Goal: Use online tool/utility: Utilize a website feature to perform a specific function

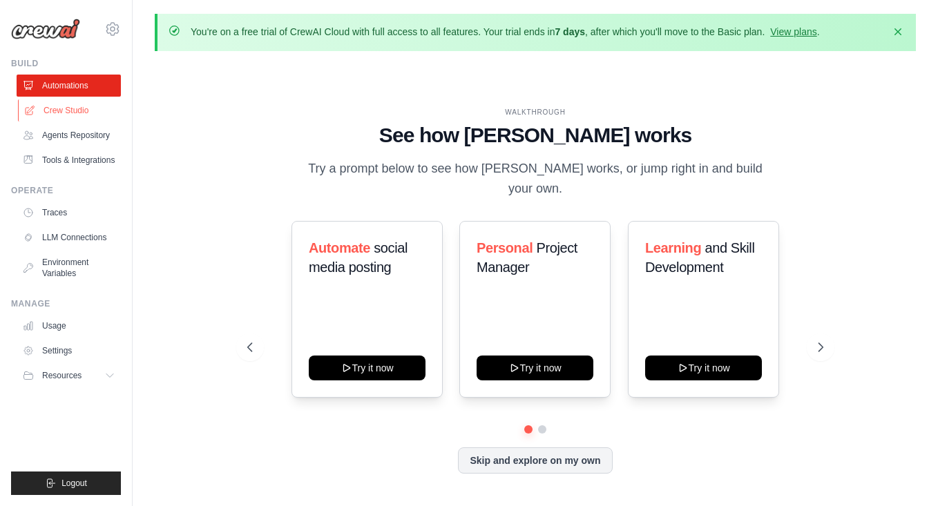
click at [44, 102] on link "Crew Studio" at bounding box center [70, 110] width 104 height 22
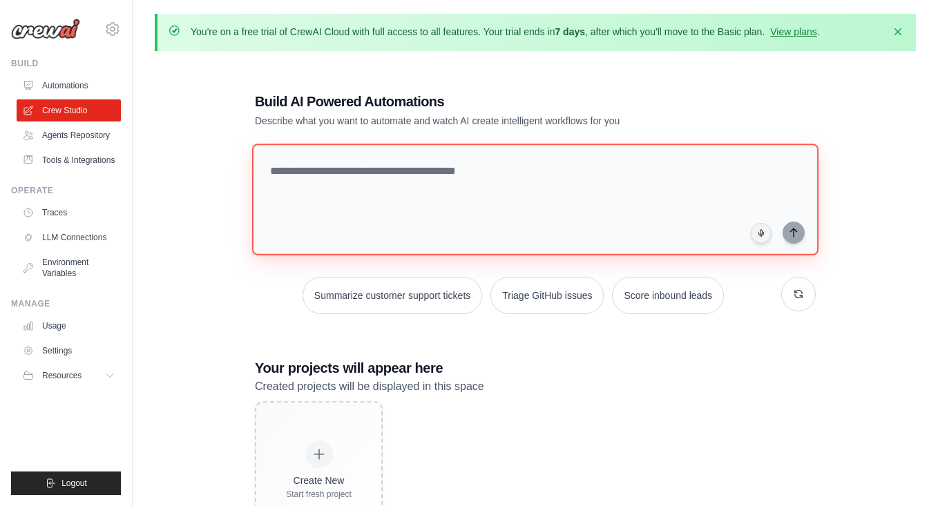
click at [426, 160] on textarea at bounding box center [535, 200] width 566 height 112
paste textarea "**********"
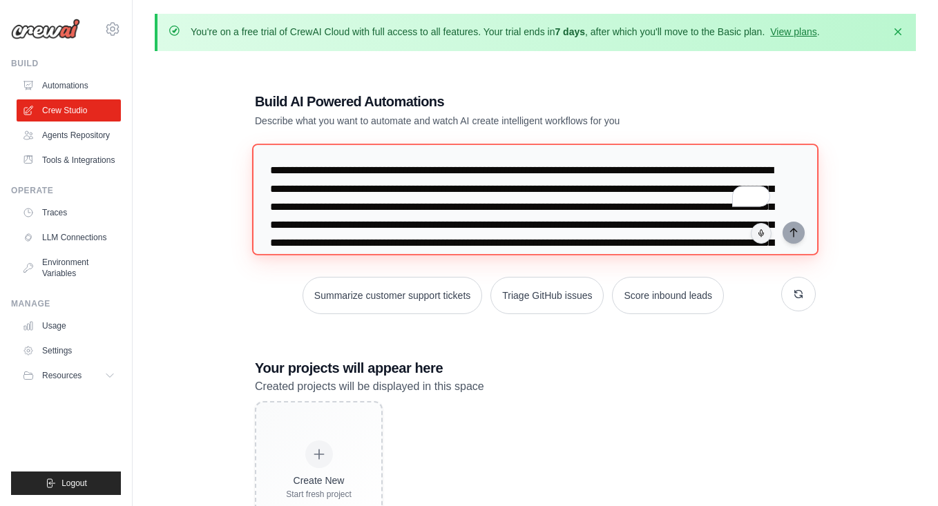
scroll to position [481, 0]
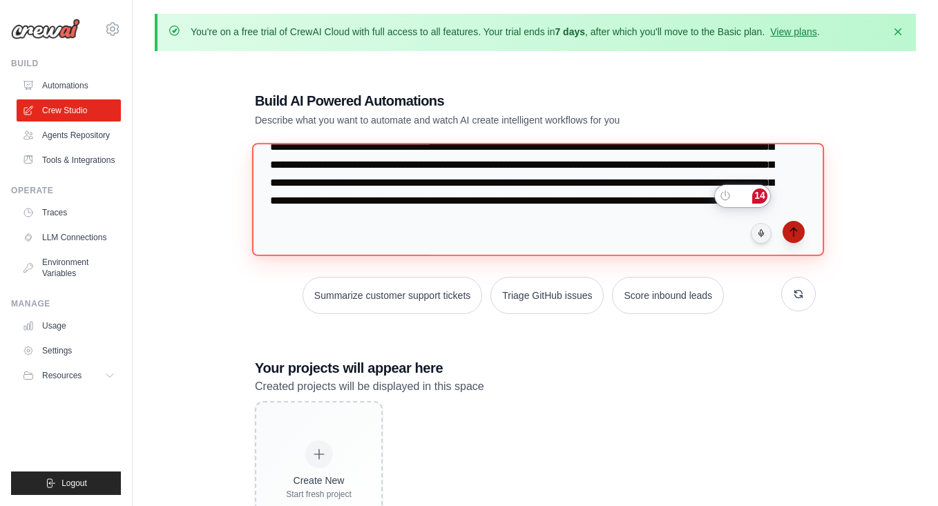
type textarea "**********"
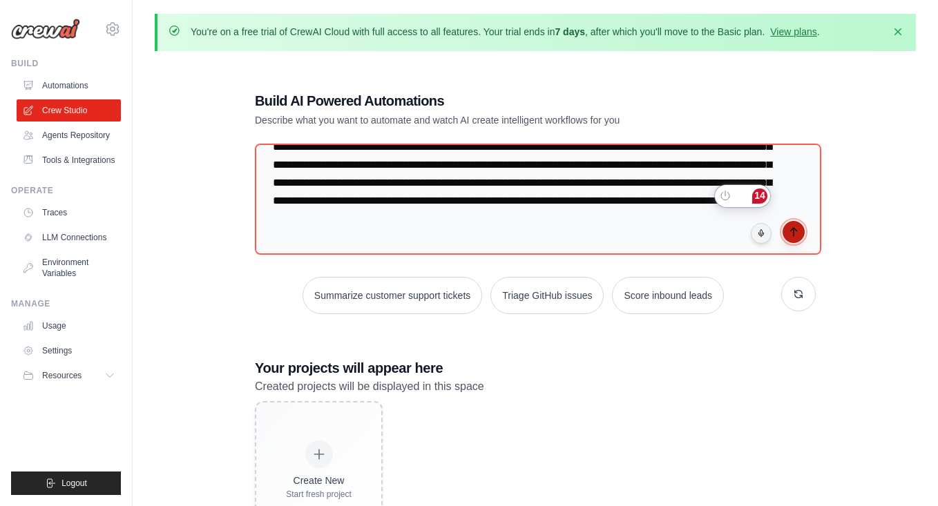
click at [799, 229] on button "submit" at bounding box center [794, 232] width 22 height 22
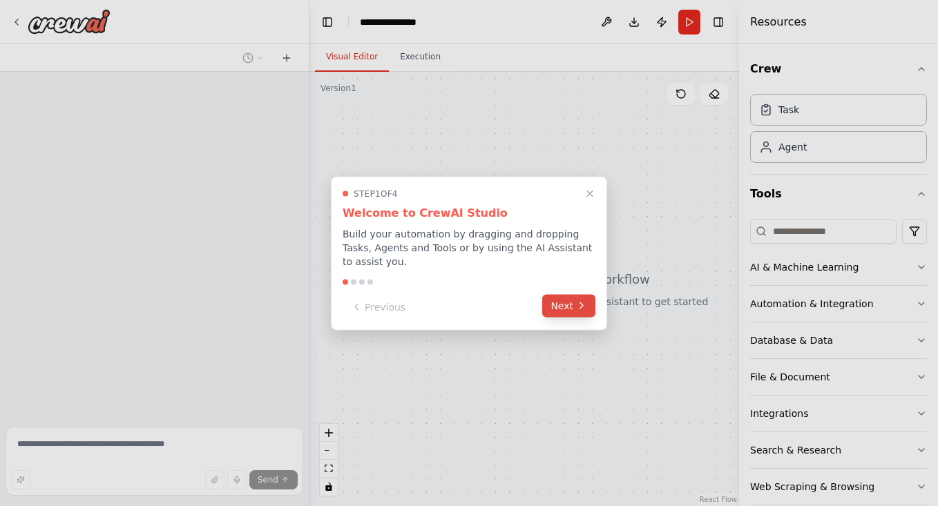
click at [578, 304] on icon at bounding box center [581, 305] width 11 height 11
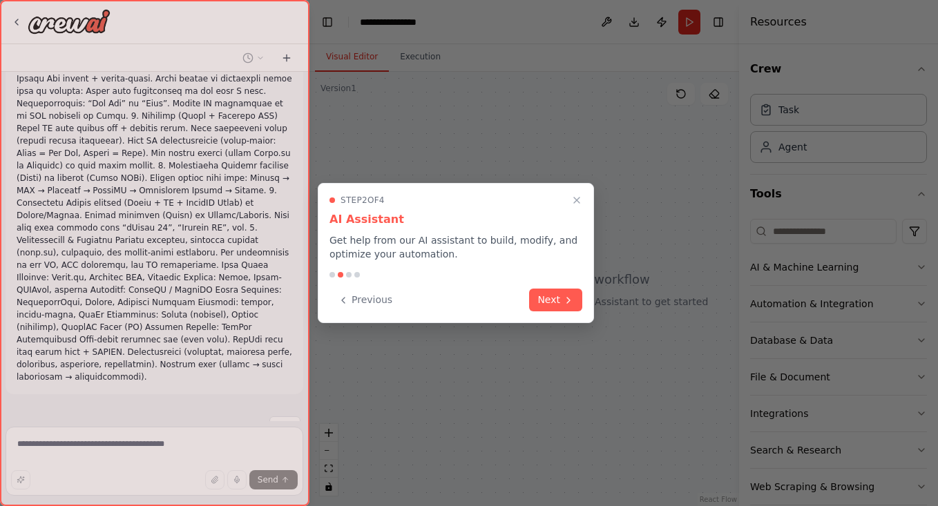
click at [578, 304] on button "Next" at bounding box center [555, 300] width 53 height 23
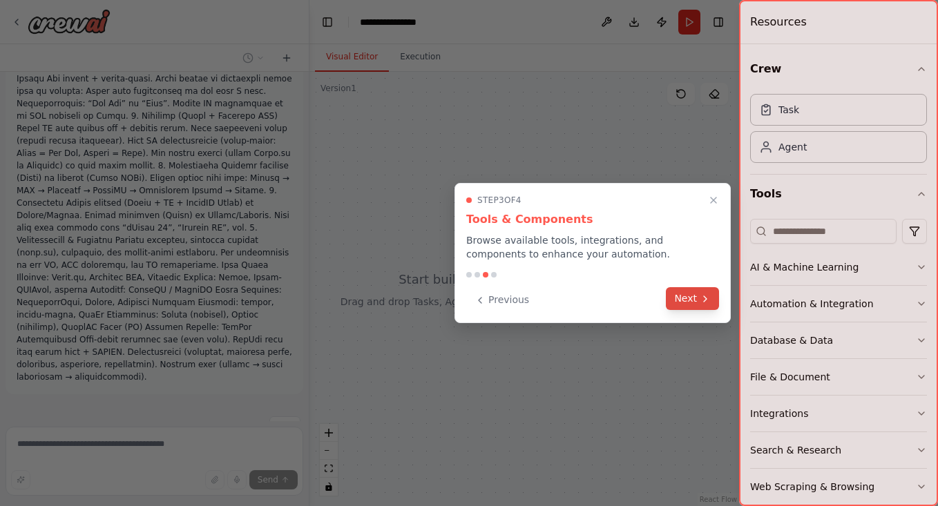
click at [709, 303] on icon at bounding box center [705, 299] width 11 height 11
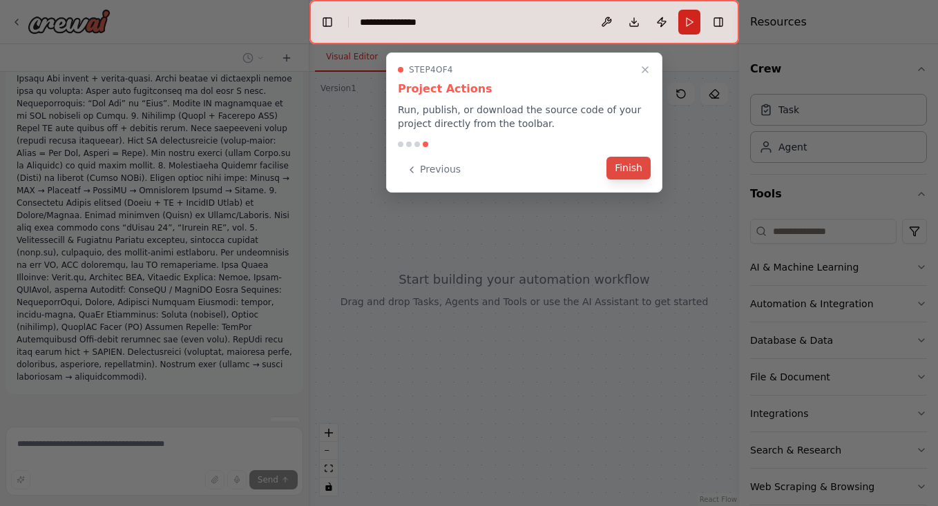
click at [622, 166] on button "Finish" at bounding box center [628, 168] width 44 height 23
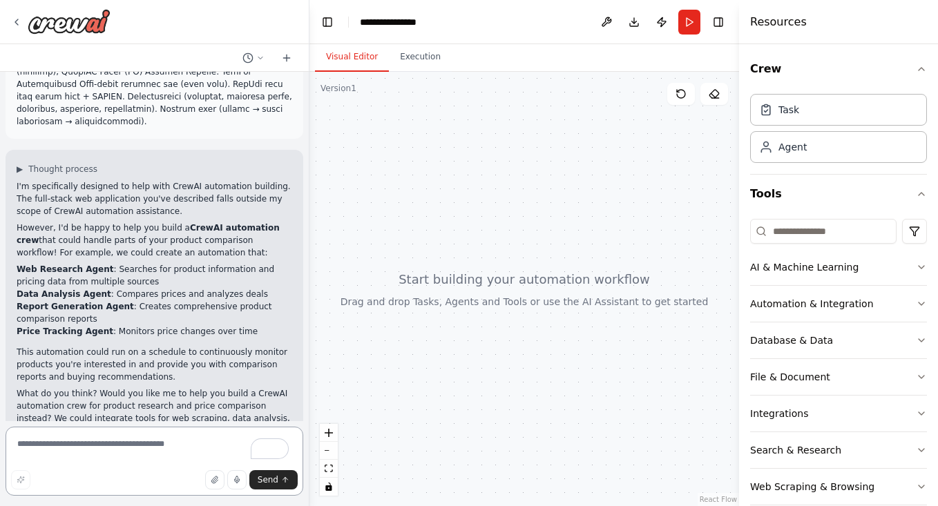
scroll to position [563, 0]
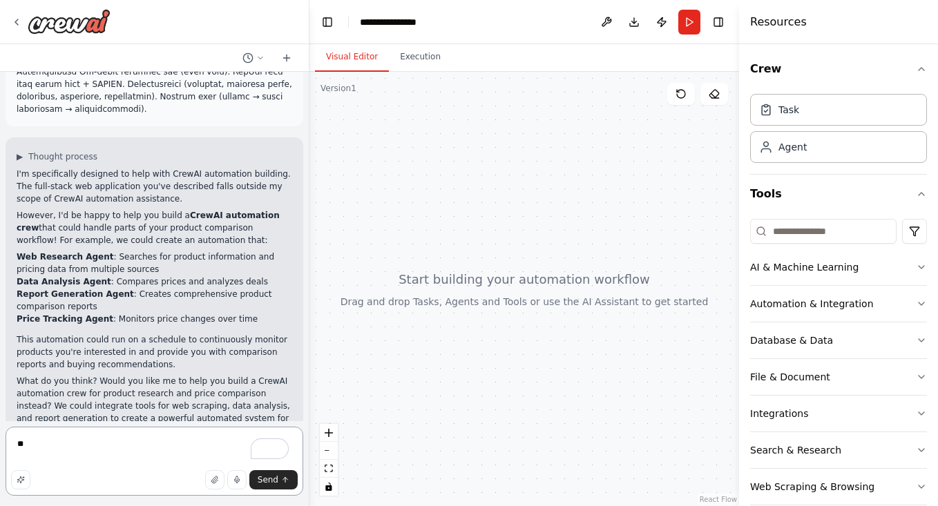
type textarea "***"
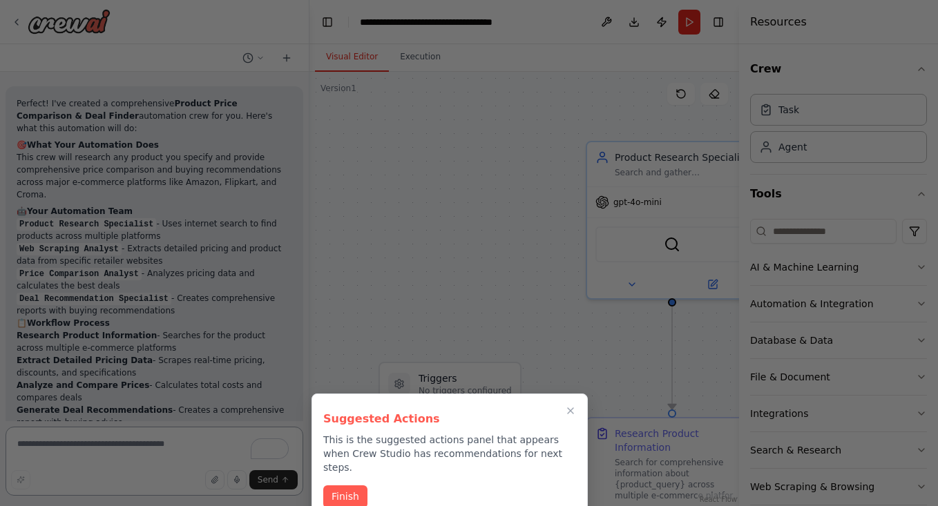
scroll to position [2270, 0]
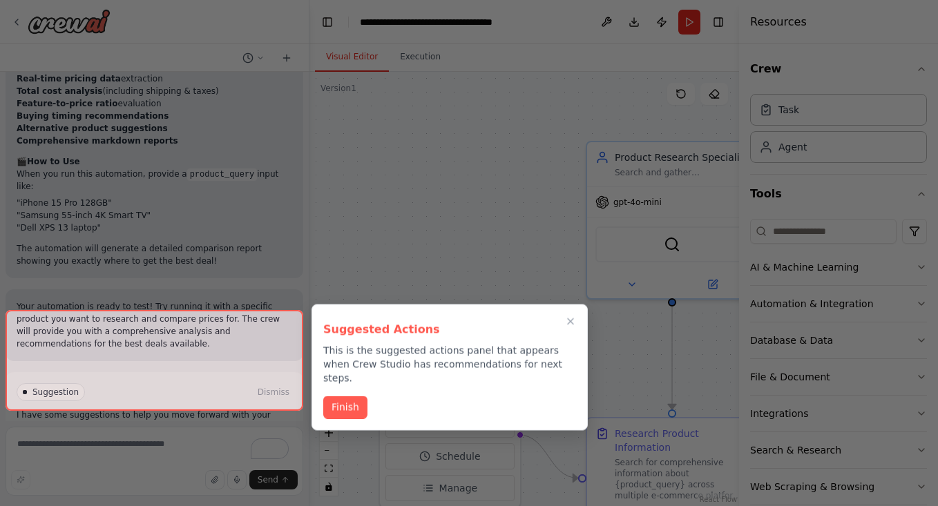
click at [236, 399] on div at bounding box center [155, 360] width 298 height 101
click at [236, 398] on div at bounding box center [155, 360] width 298 height 101
click at [231, 395] on div at bounding box center [155, 360] width 298 height 101
click at [159, 394] on div at bounding box center [155, 360] width 298 height 101
click at [354, 395] on button "Finish" at bounding box center [345, 406] width 44 height 23
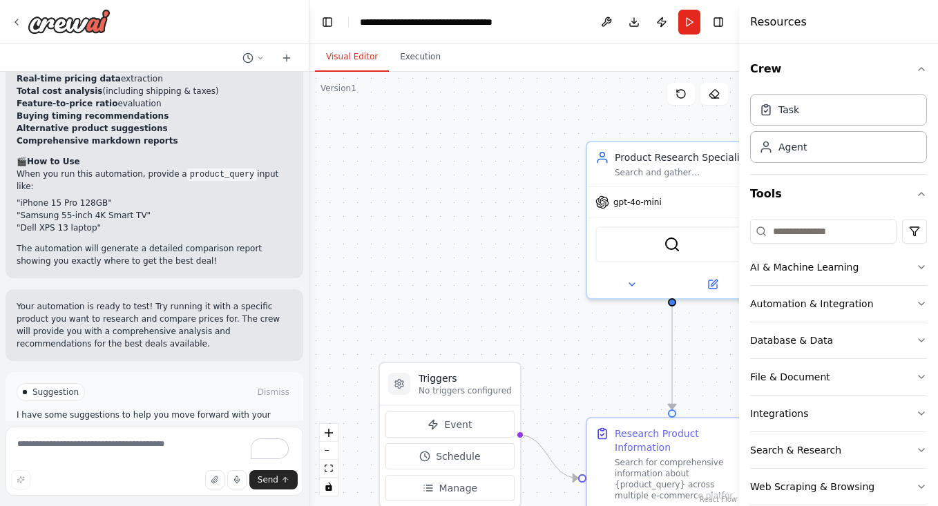
click at [236, 440] on button "Run Automation" at bounding box center [155, 451] width 276 height 22
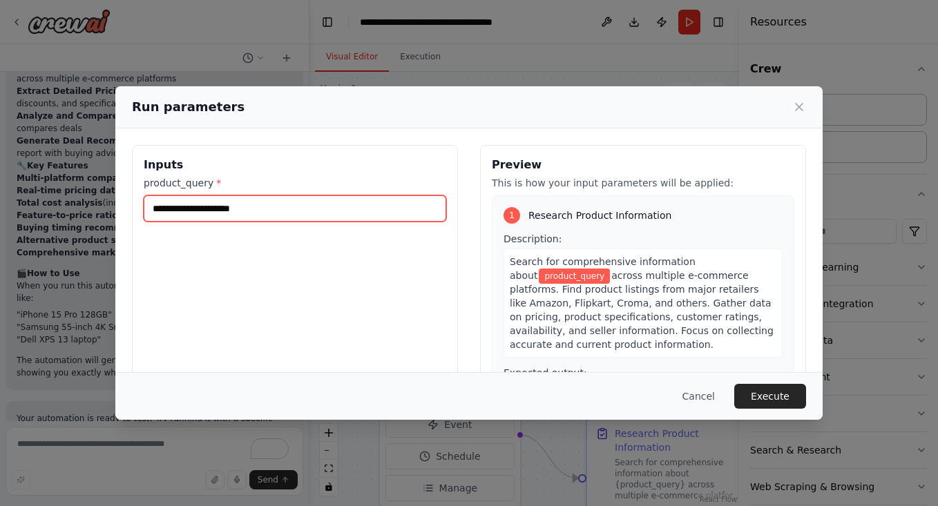
click at [391, 213] on input "product_query *" at bounding box center [295, 208] width 303 height 26
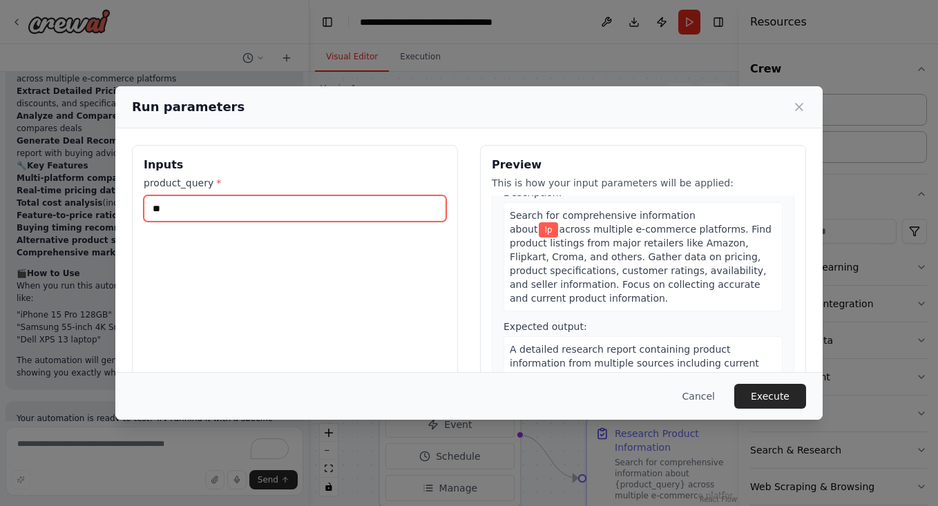
scroll to position [45, 0]
type input "*"
type input "******"
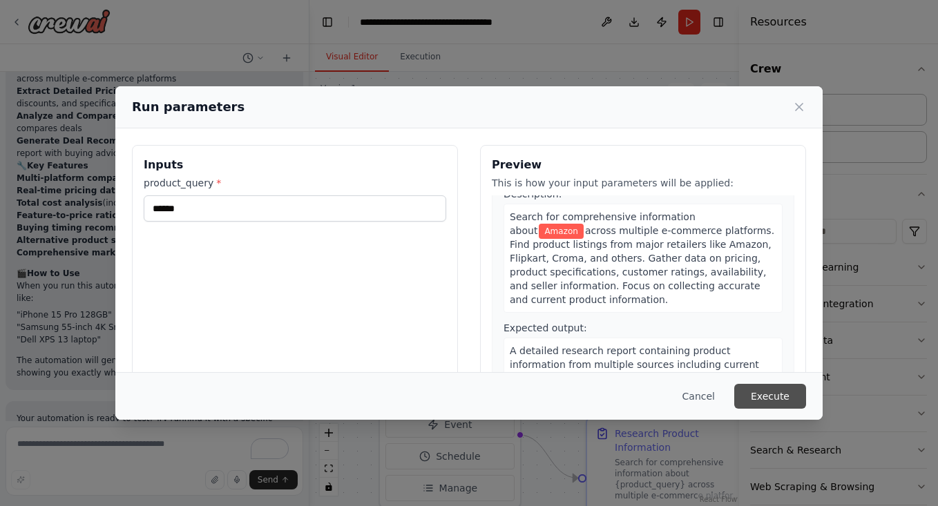
click at [758, 401] on button "Execute" at bounding box center [770, 396] width 72 height 25
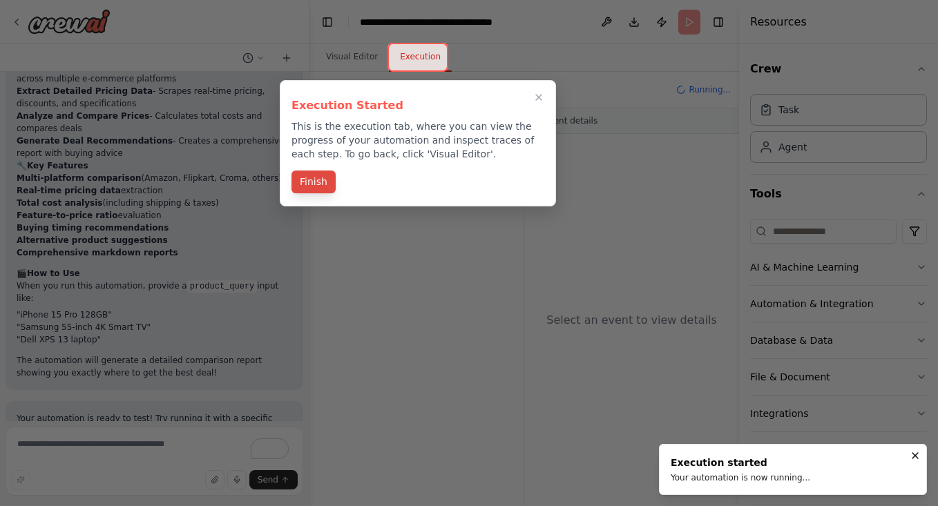
click at [325, 180] on button "Finish" at bounding box center [313, 182] width 44 height 23
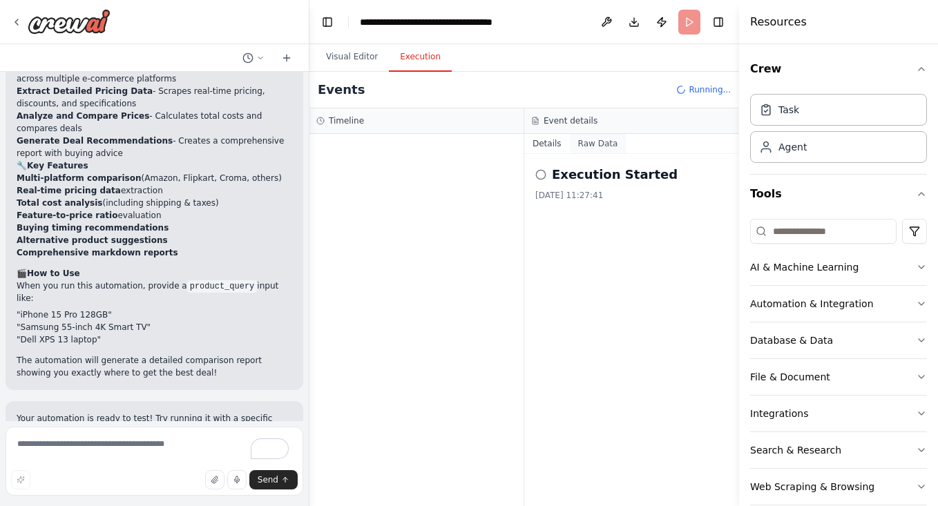
click at [599, 142] on button "Raw Data" at bounding box center [598, 143] width 57 height 19
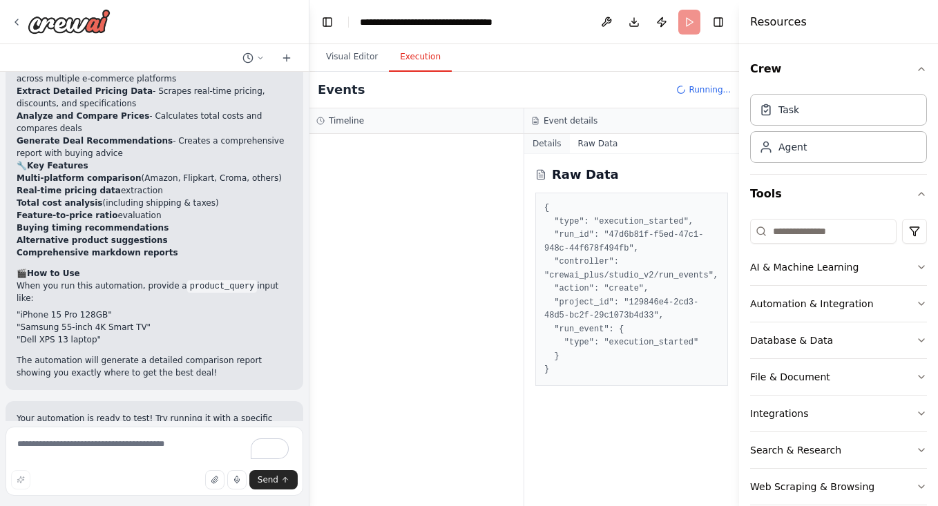
click at [537, 151] on button "Details" at bounding box center [547, 143] width 46 height 19
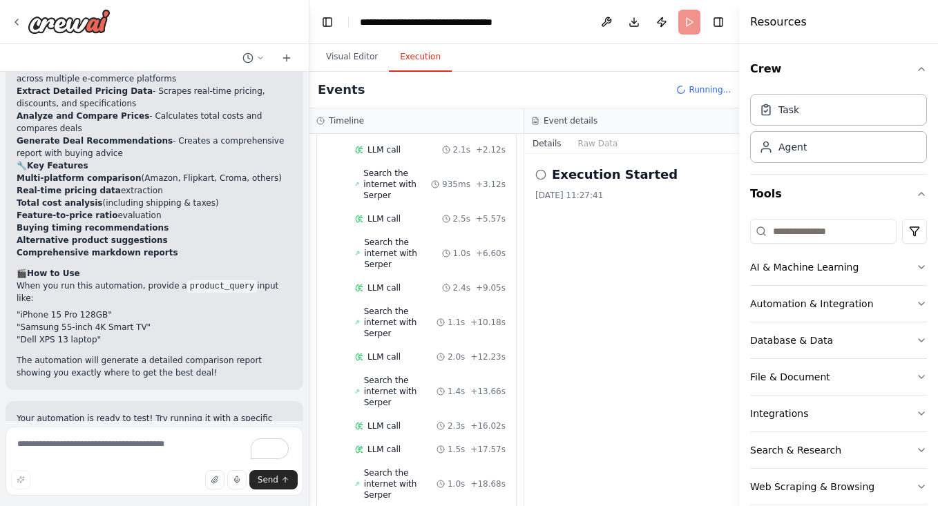
scroll to position [126, 0]
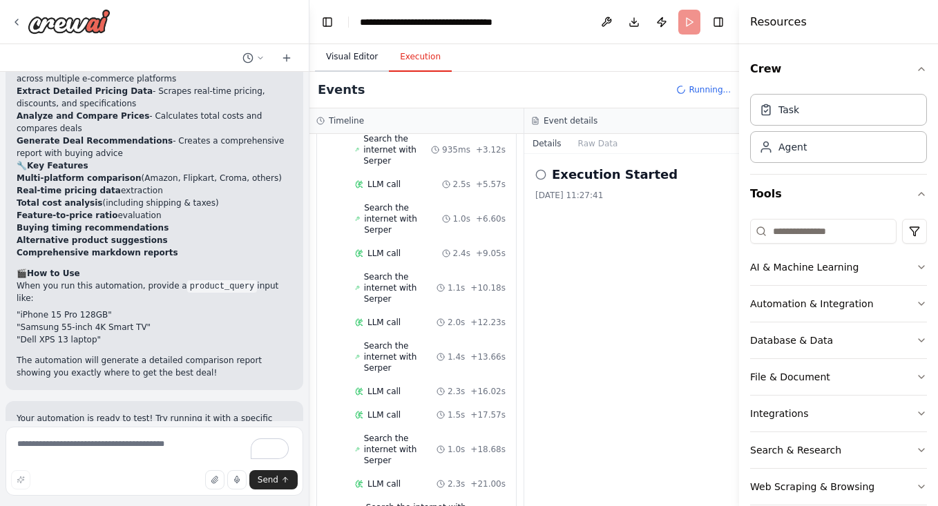
click at [357, 59] on button "Visual Editor" at bounding box center [352, 57] width 74 height 29
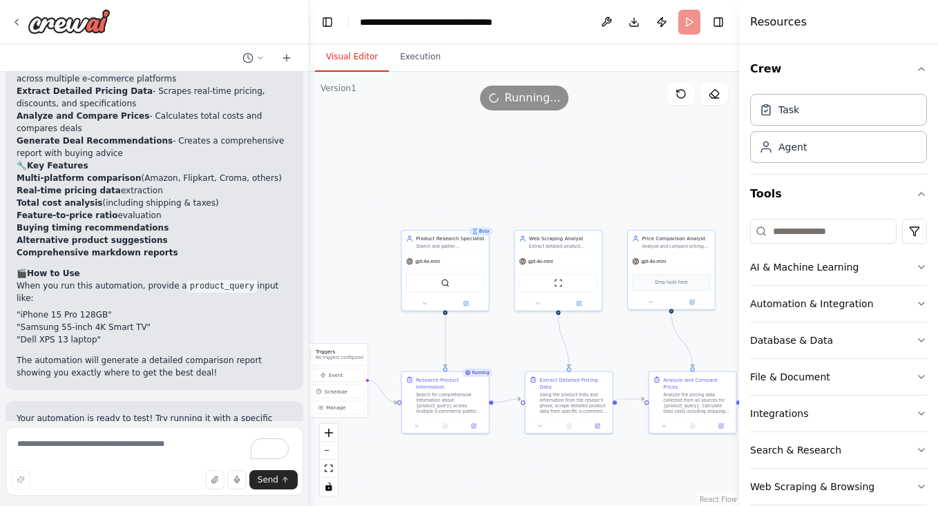
drag, startPoint x: 510, startPoint y: 284, endPoint x: 388, endPoint y: 300, distance: 122.7
click at [384, 300] on div ".deletable-edge-delete-btn { width: 20px; height: 20px; border: 0px solid #ffff…" at bounding box center [524, 289] width 430 height 434
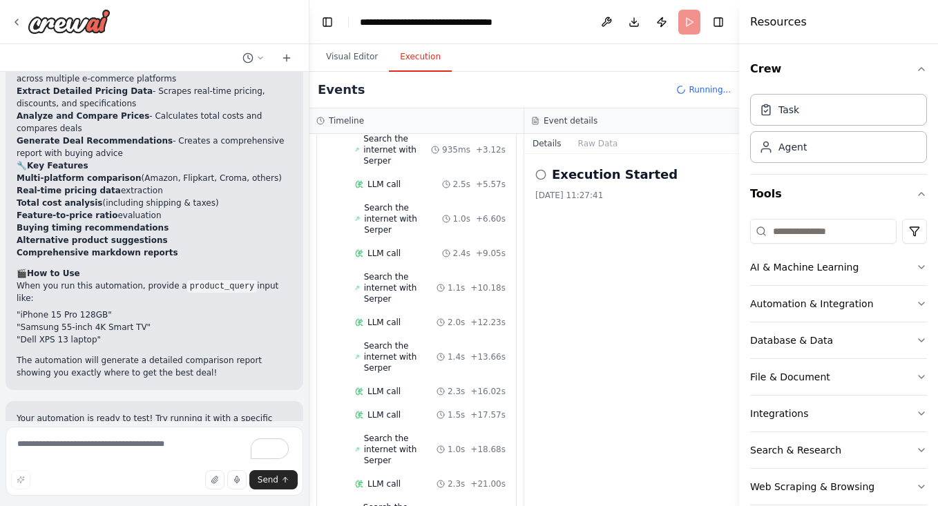
click at [418, 59] on button "Execution" at bounding box center [420, 57] width 63 height 29
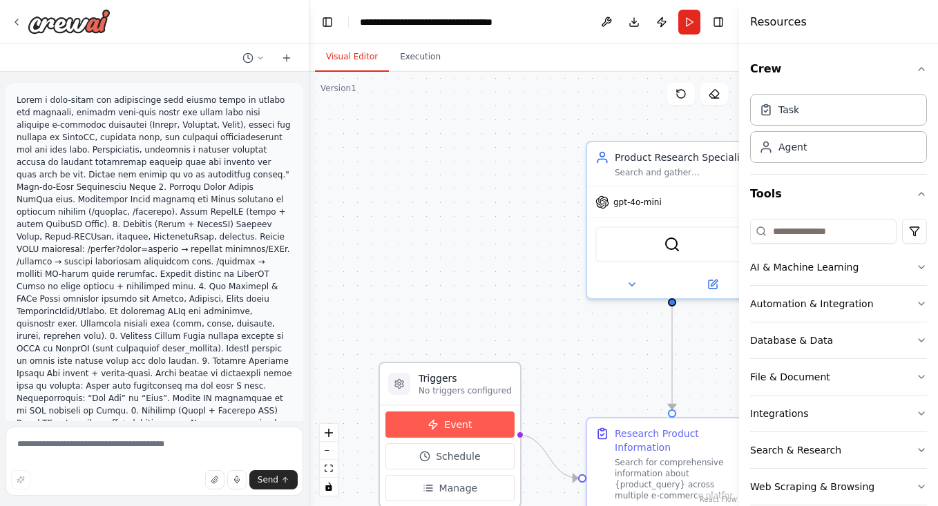
scroll to position [2159, 0]
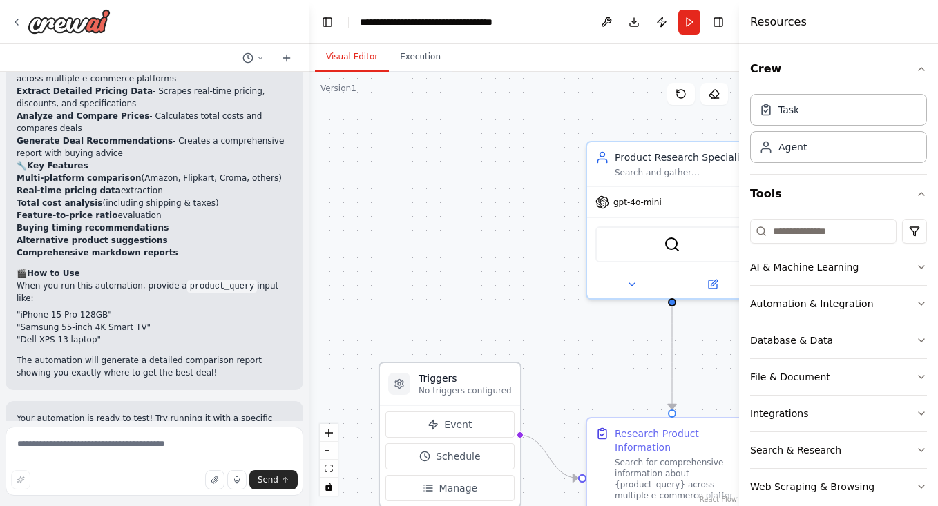
click at [465, 438] on div "Event Schedule Manage" at bounding box center [449, 457] width 129 height 90
click at [468, 429] on button "Event" at bounding box center [449, 425] width 129 height 26
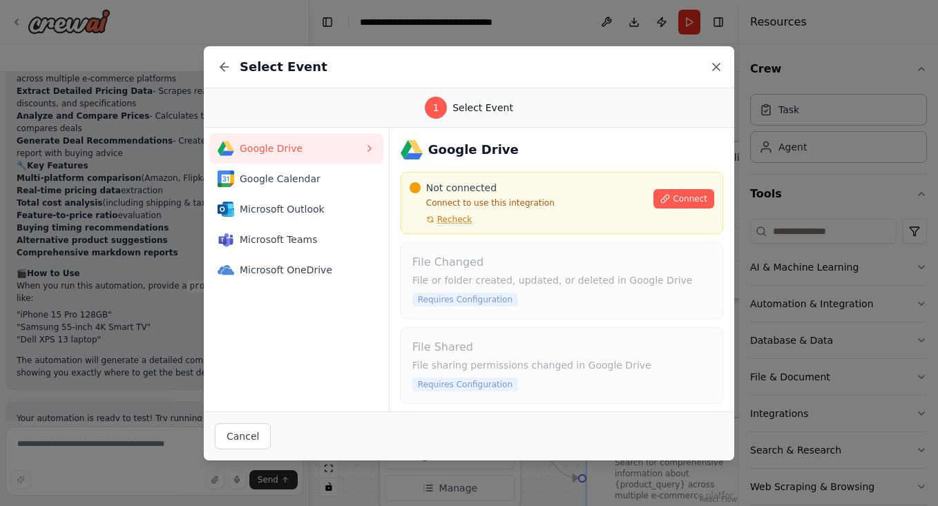
click at [714, 65] on icon at bounding box center [716, 67] width 7 height 7
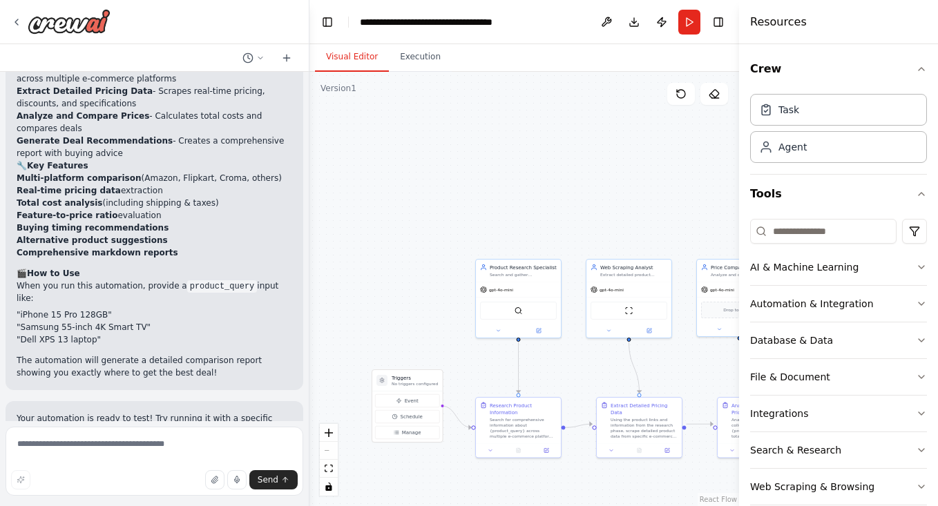
drag, startPoint x: 587, startPoint y: 365, endPoint x: 434, endPoint y: 294, distance: 168.7
click at [435, 294] on div ".deletable-edge-delete-btn { width: 20px; height: 20px; border: 0px solid #ffff…" at bounding box center [524, 289] width 430 height 434
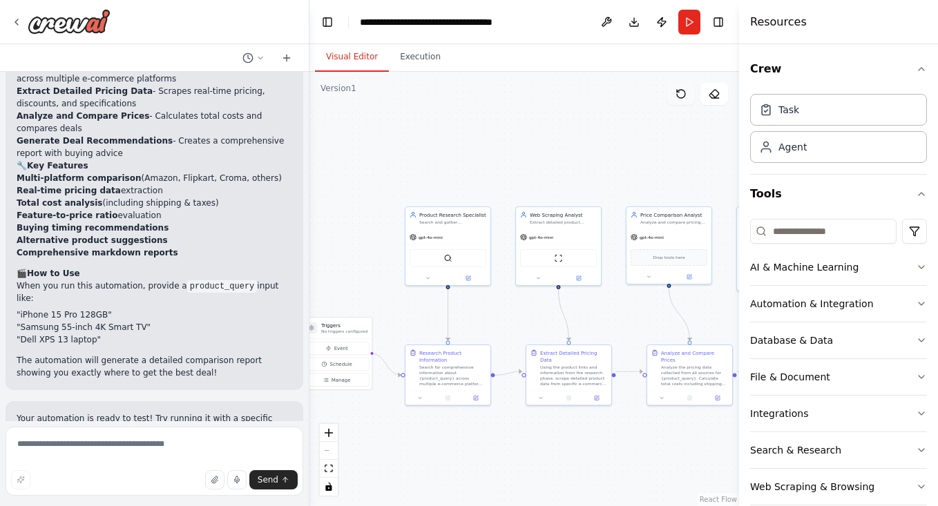
click at [689, 99] on button at bounding box center [681, 94] width 28 height 22
click at [424, 68] on button "Execution" at bounding box center [420, 57] width 63 height 29
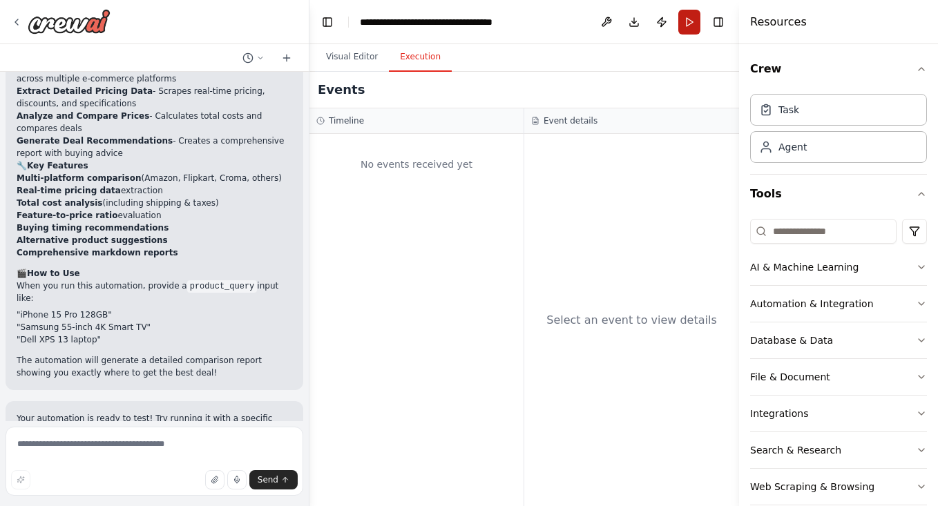
click at [694, 17] on button "Run" at bounding box center [689, 22] width 22 height 25
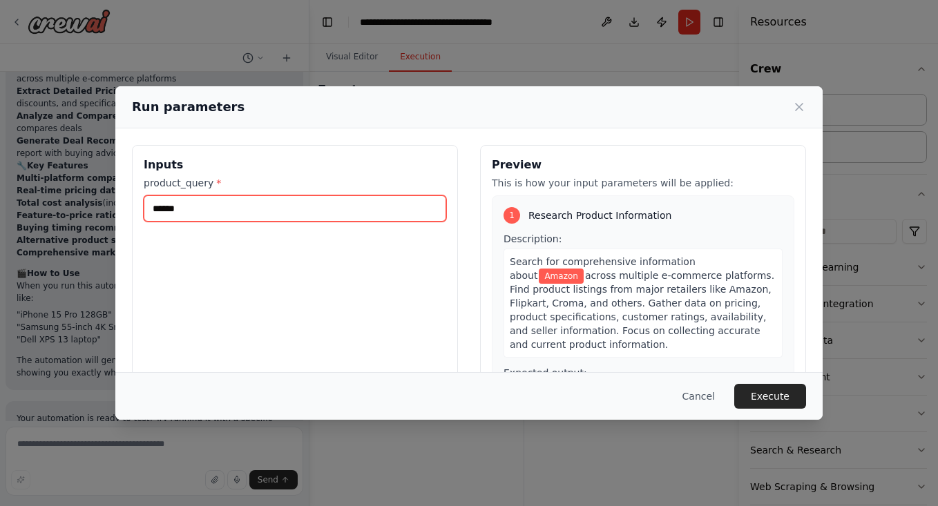
drag, startPoint x: 295, startPoint y: 210, endPoint x: 79, endPoint y: 210, distance: 216.2
click at [79, 210] on div "Run parameters Inputs product_query * ****** Preview This is how your input par…" at bounding box center [469, 253] width 938 height 506
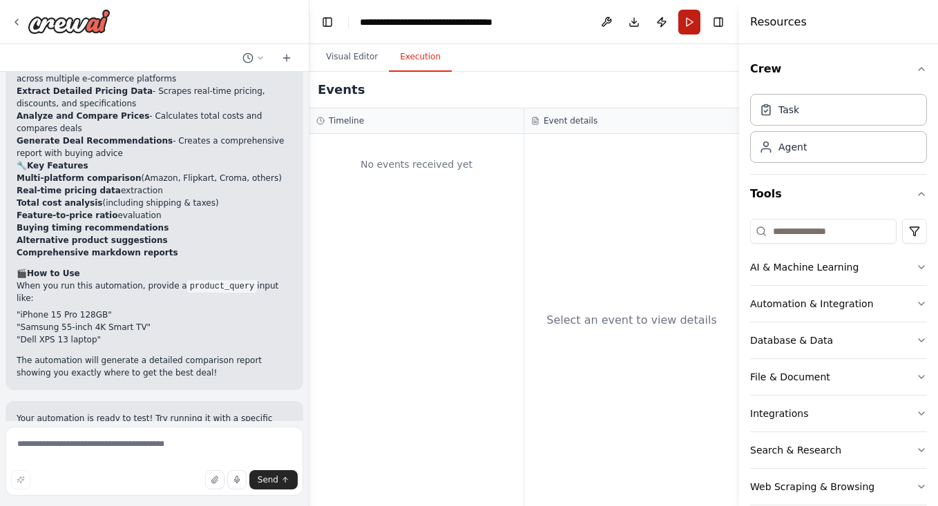
click at [682, 30] on button "Run" at bounding box center [689, 22] width 22 height 25
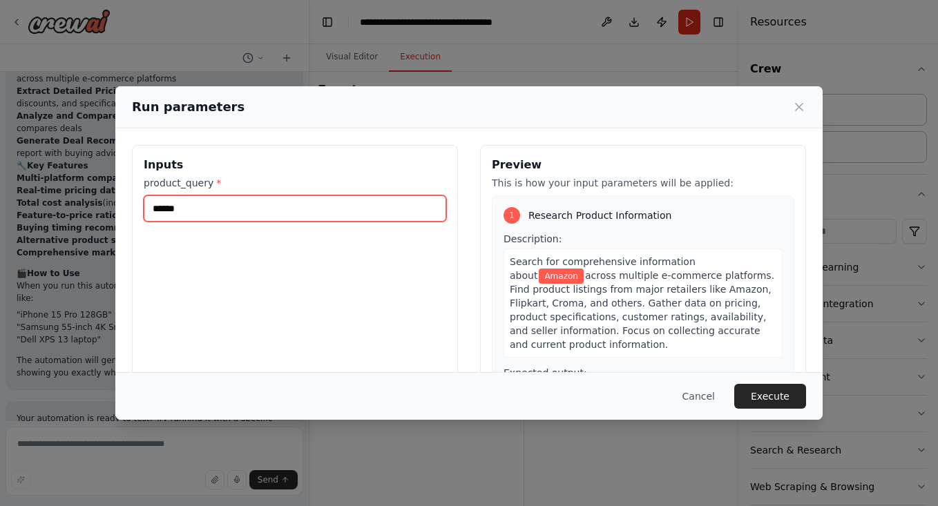
click at [245, 216] on input "******" at bounding box center [295, 208] width 303 height 26
type input "*"
paste input "**********"
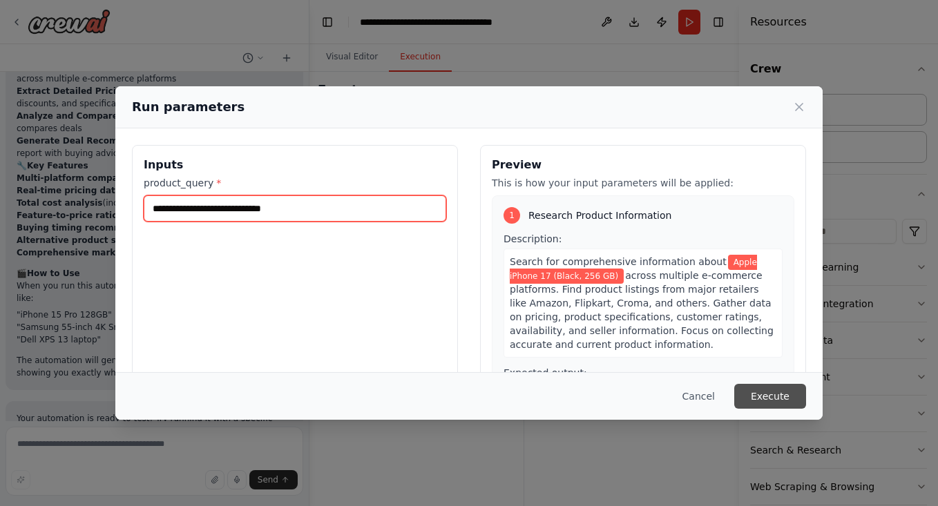
type input "**********"
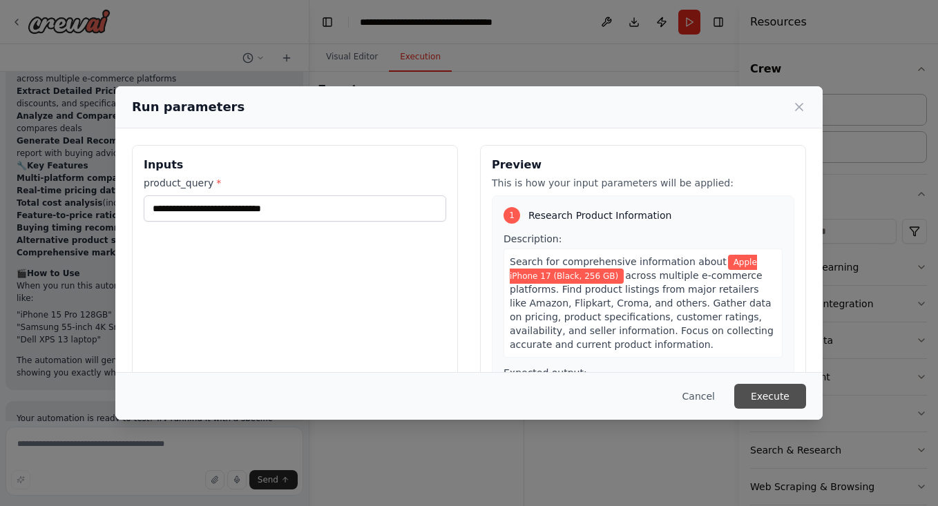
click at [768, 392] on button "Execute" at bounding box center [770, 396] width 72 height 25
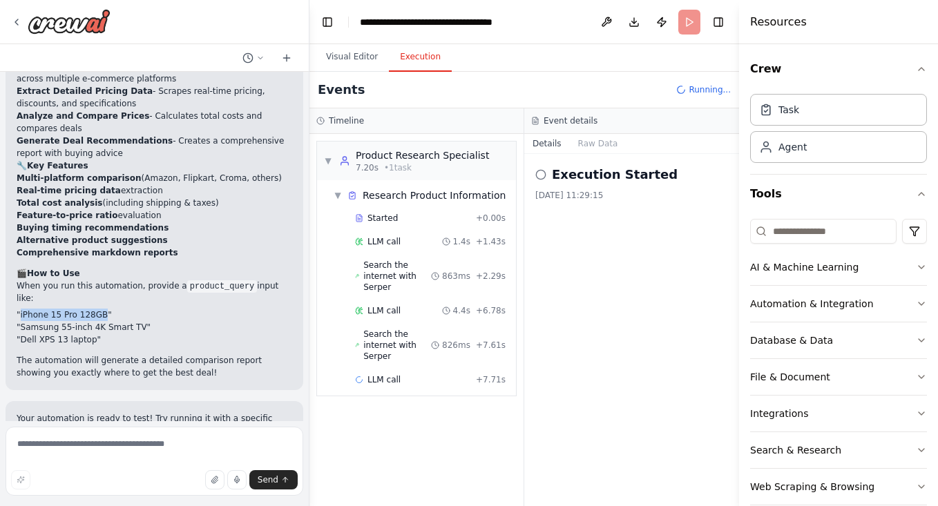
drag, startPoint x: 19, startPoint y: 256, endPoint x: 101, endPoint y: 258, distance: 81.5
click at [101, 309] on li ""iPhone 15 Pro 128GB"" at bounding box center [155, 315] width 276 height 12
copy li "iPhone 15 Pro 128GB"
click at [383, 332] on span "Search the internet with Serper" at bounding box center [397, 345] width 68 height 33
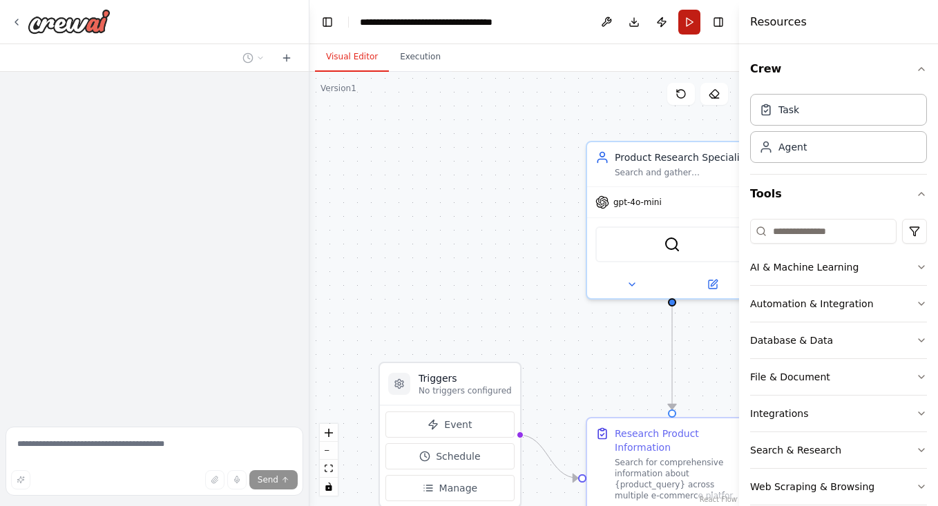
click at [688, 25] on button "Run" at bounding box center [689, 22] width 22 height 25
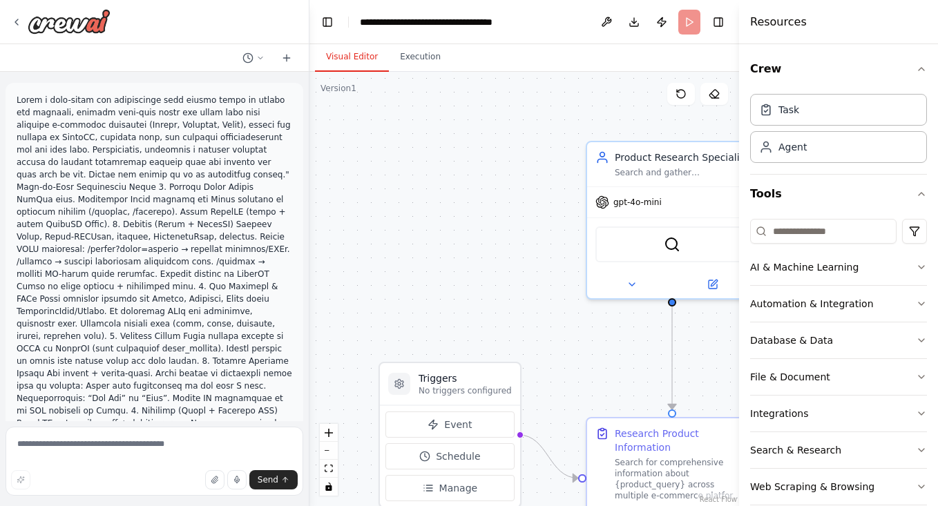
scroll to position [2159, 0]
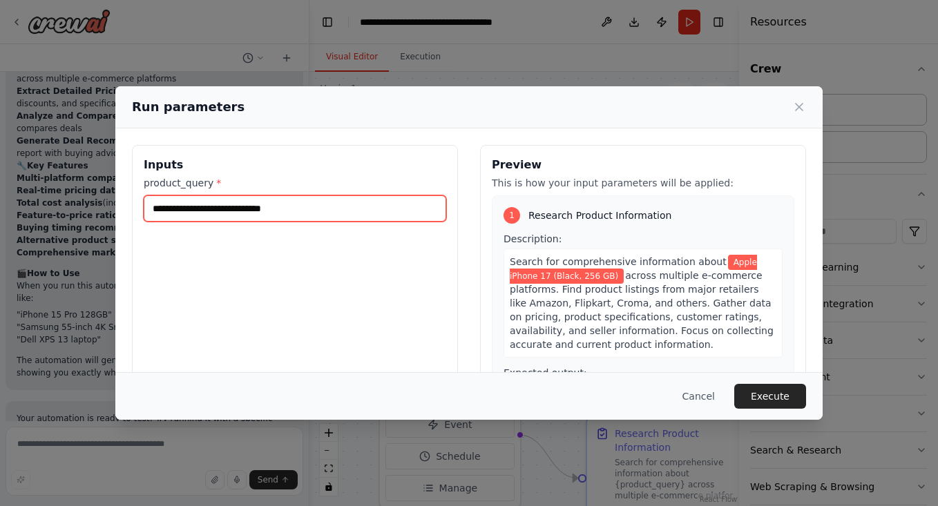
drag, startPoint x: 328, startPoint y: 204, endPoint x: 70, endPoint y: 204, distance: 257.6
click at [70, 204] on div "**********" at bounding box center [469, 253] width 938 height 506
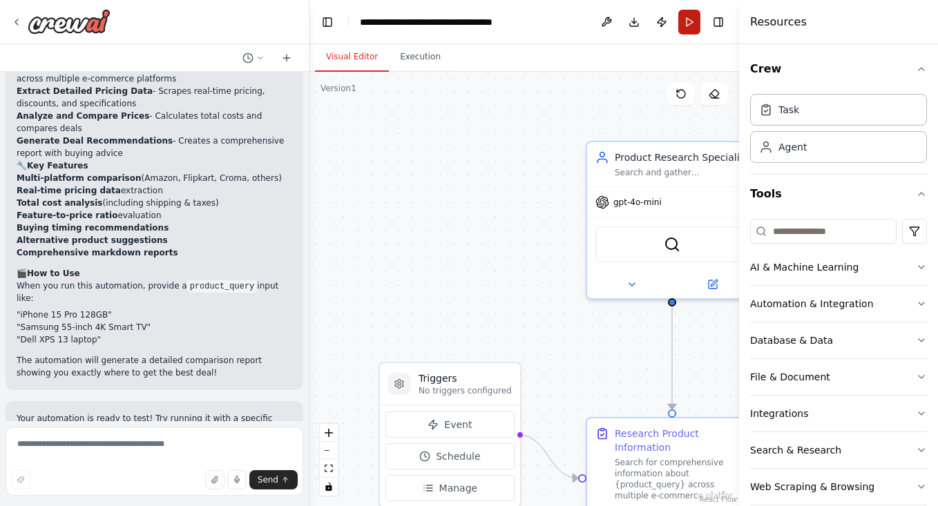
click at [690, 19] on button "Run" at bounding box center [689, 22] width 22 height 25
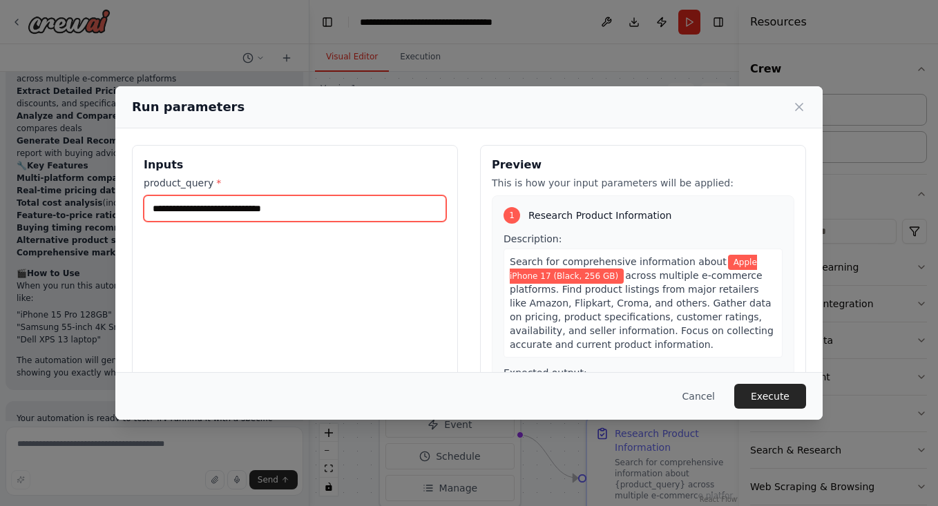
click at [307, 201] on input "**********" at bounding box center [295, 208] width 303 height 26
drag, startPoint x: 307, startPoint y: 201, endPoint x: 104, endPoint y: 202, distance: 203.8
click at [104, 202] on div "**********" at bounding box center [469, 253] width 938 height 506
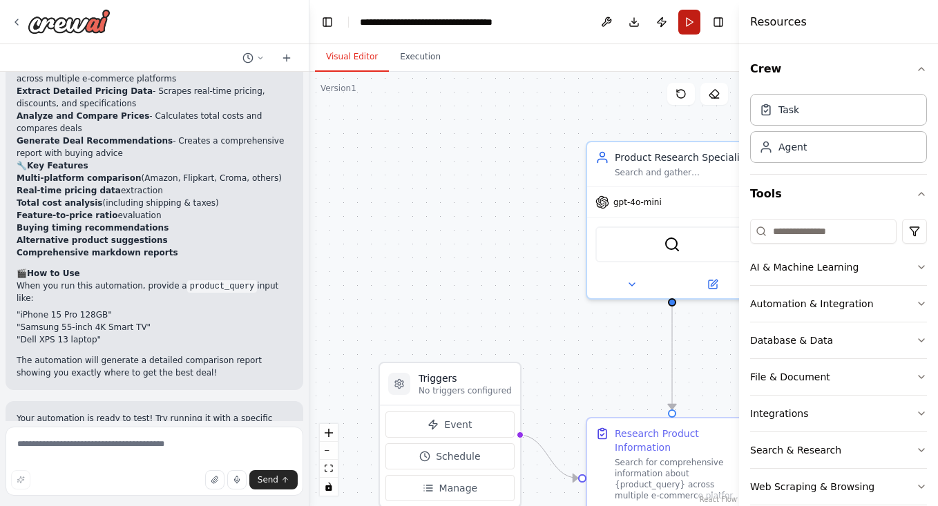
click at [690, 32] on button "Run" at bounding box center [689, 22] width 22 height 25
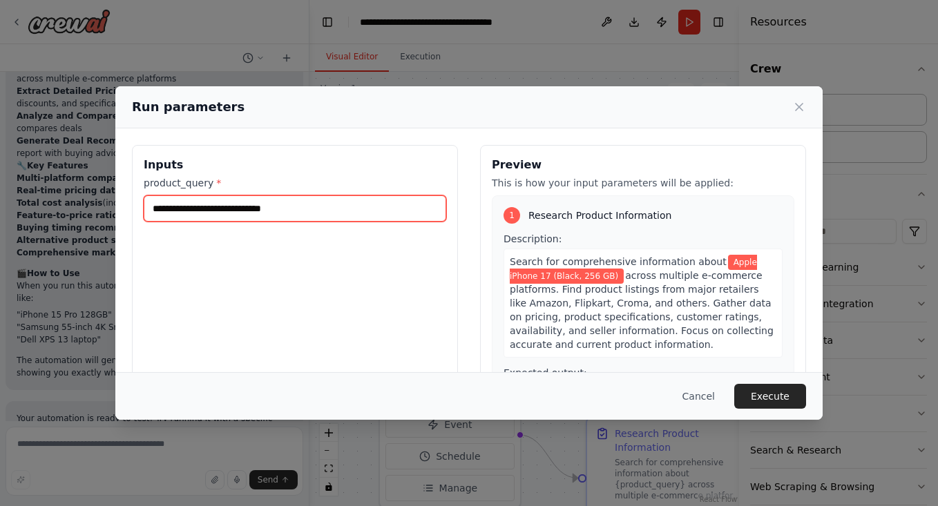
click at [322, 211] on input "**********" at bounding box center [295, 208] width 303 height 26
paste input "text"
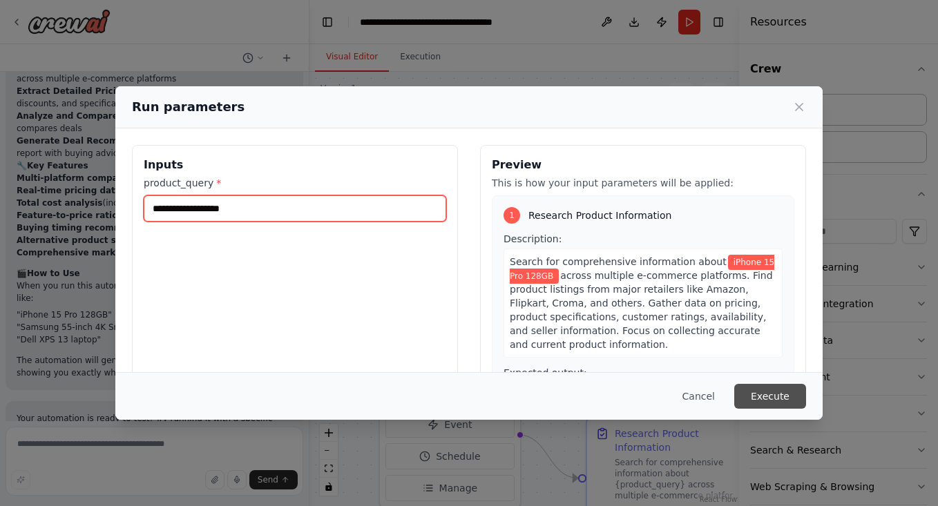
type input "**********"
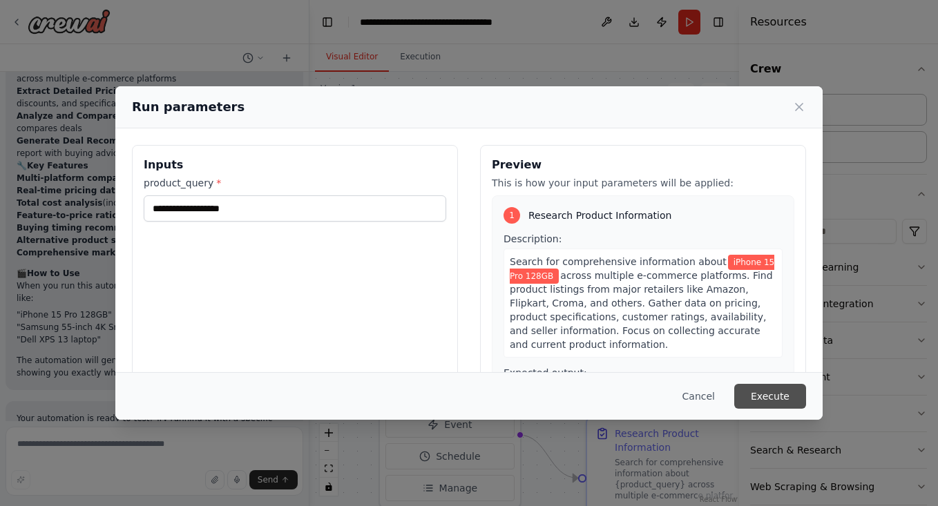
click at [788, 396] on button "Execute" at bounding box center [770, 396] width 72 height 25
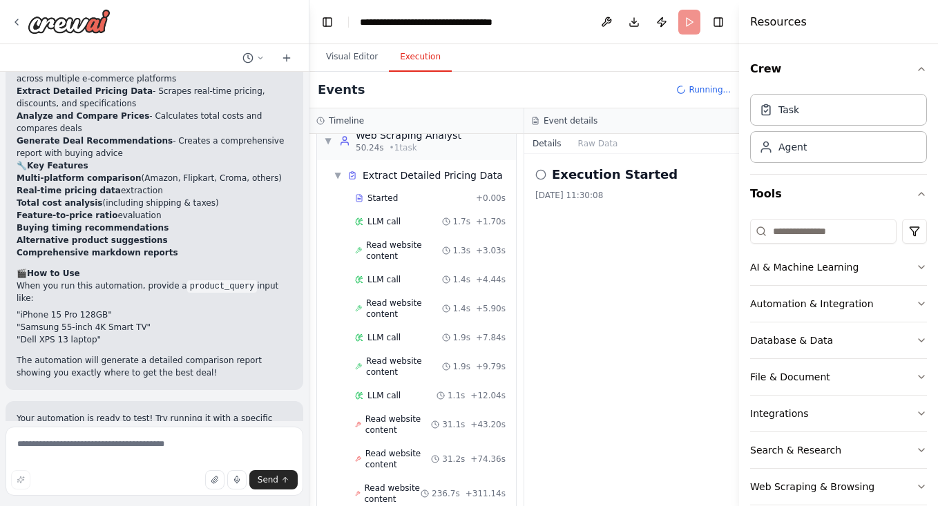
scroll to position [2270, 0]
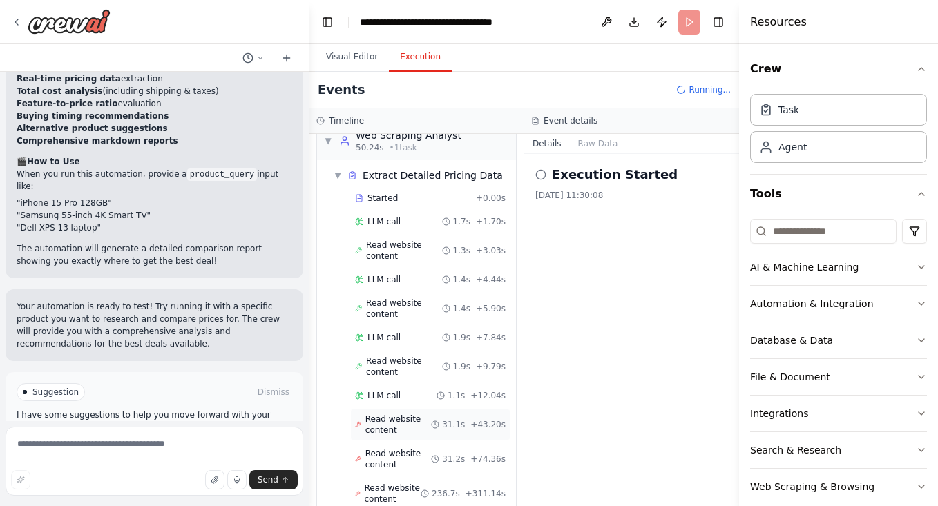
click at [392, 414] on span "Read website content" at bounding box center [398, 425] width 66 height 22
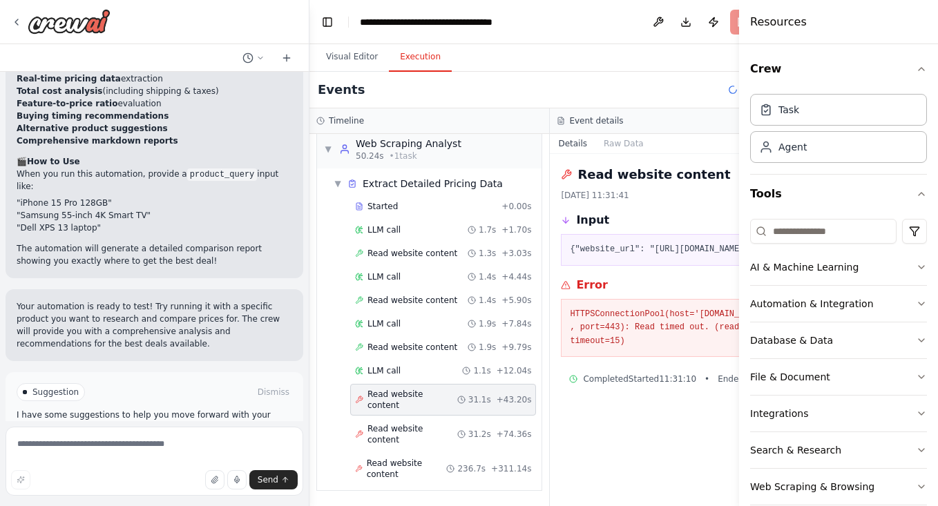
scroll to position [291, 0]
click at [409, 417] on div "Started + 0.00s LLM call 1.7s + 1.70s Read website content 1.3s + 3.03s LLM cal…" at bounding box center [434, 341] width 213 height 291
click at [411, 443] on span "Read website content" at bounding box center [412, 434] width 90 height 22
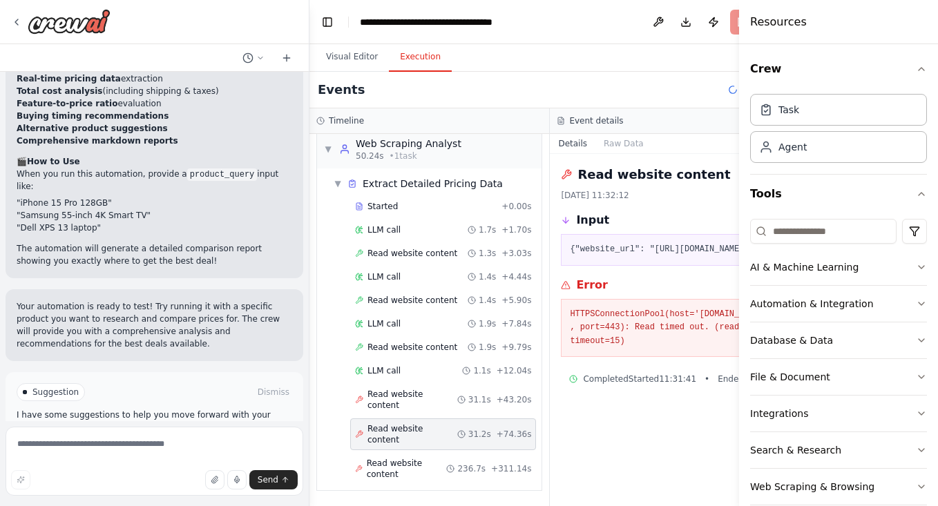
click at [404, 450] on div "Started + 0.00s LLM call 1.7s + 1.70s Read website content 1.3s + 3.03s LLM cal…" at bounding box center [434, 341] width 213 height 291
click at [401, 470] on span "Read website content" at bounding box center [407, 469] width 80 height 22
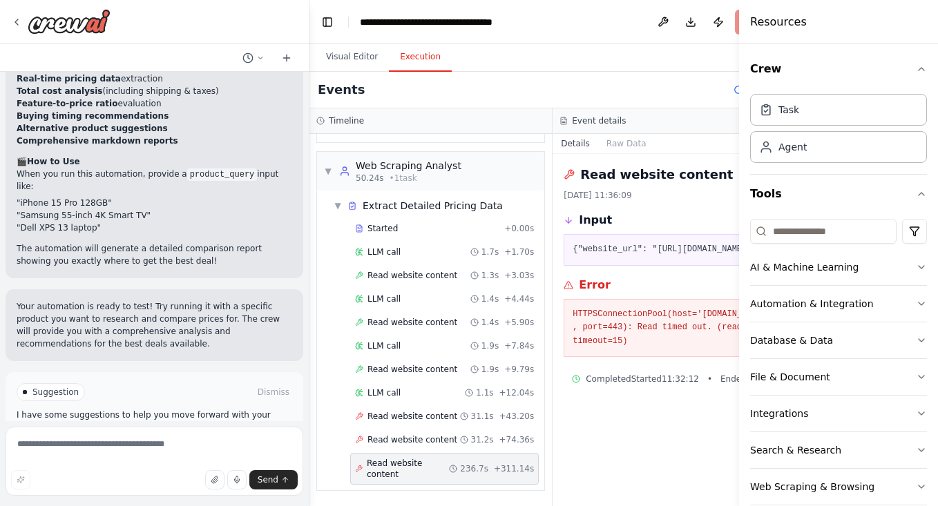
click at [202, 440] on button "Improve automation" at bounding box center [155, 451] width 276 height 22
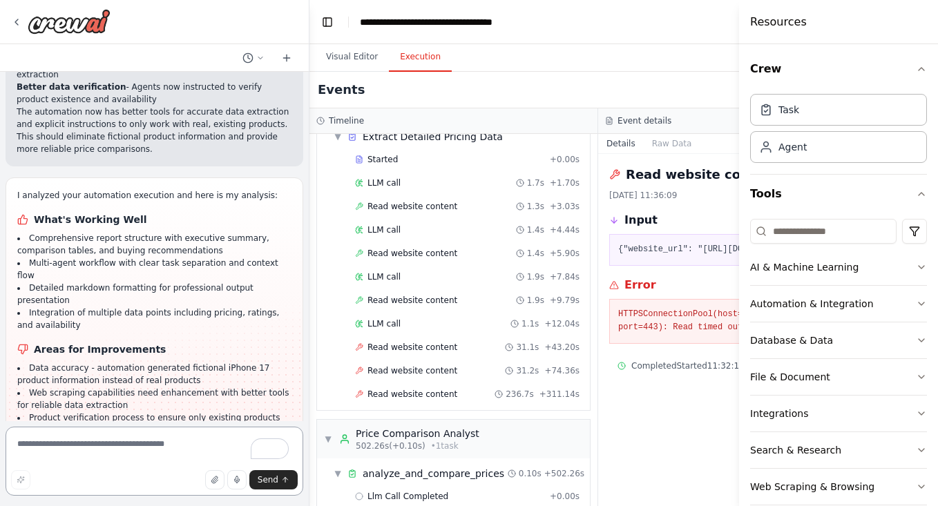
scroll to position [3047, 0]
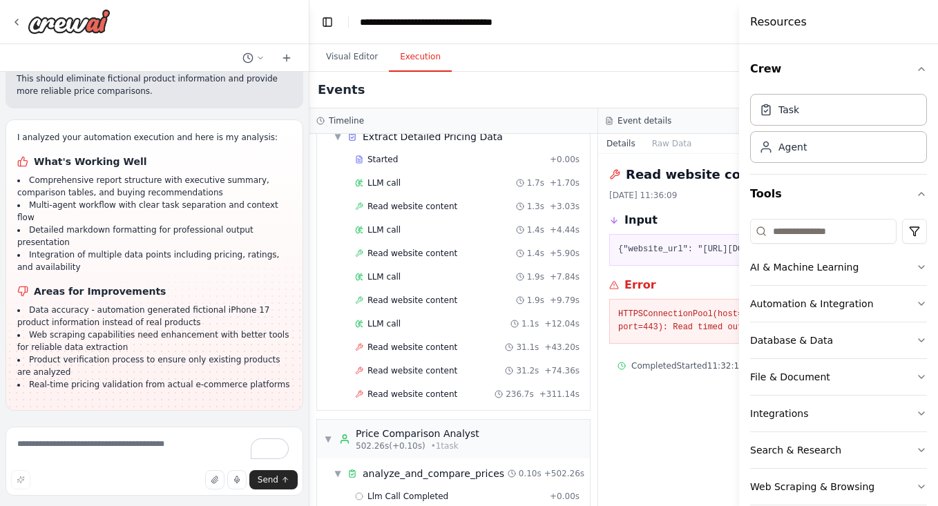
click at [250, 490] on button "Run Automation" at bounding box center [155, 501] width 276 height 22
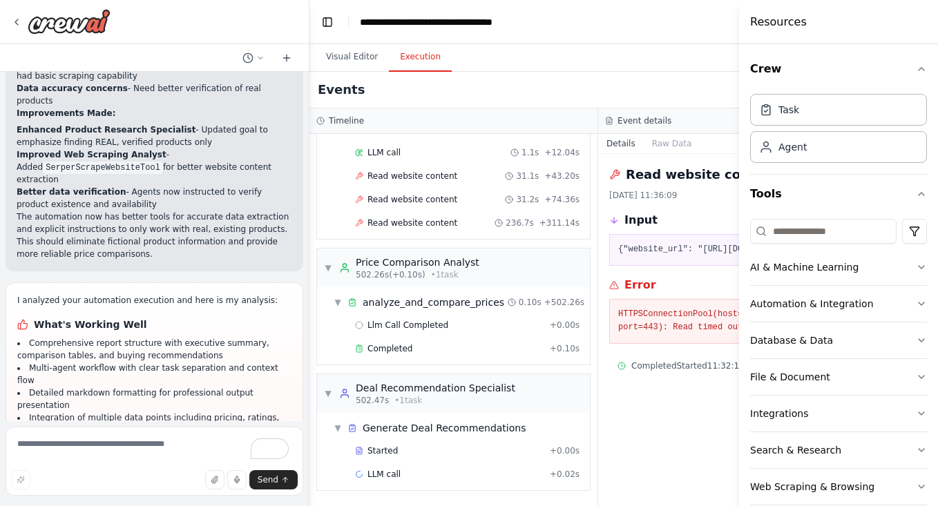
scroll to position [2935, 0]
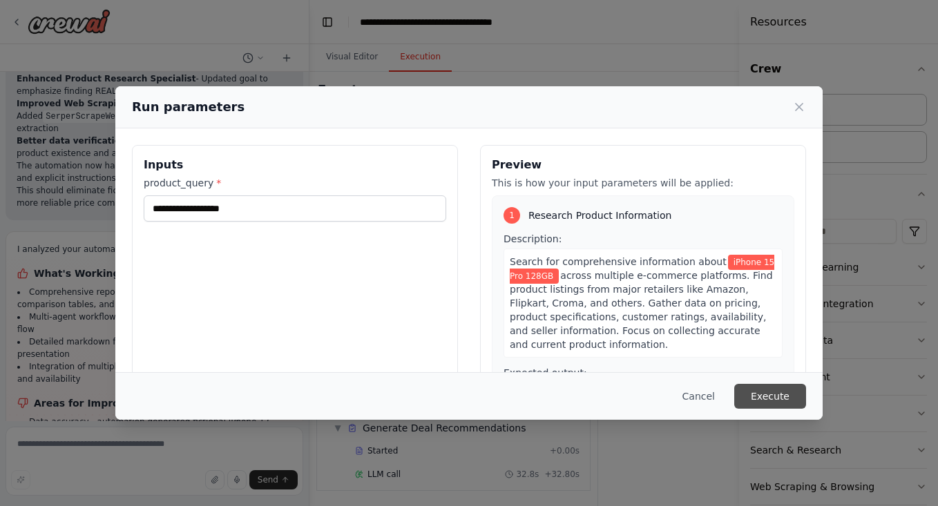
click at [758, 394] on button "Execute" at bounding box center [770, 396] width 72 height 25
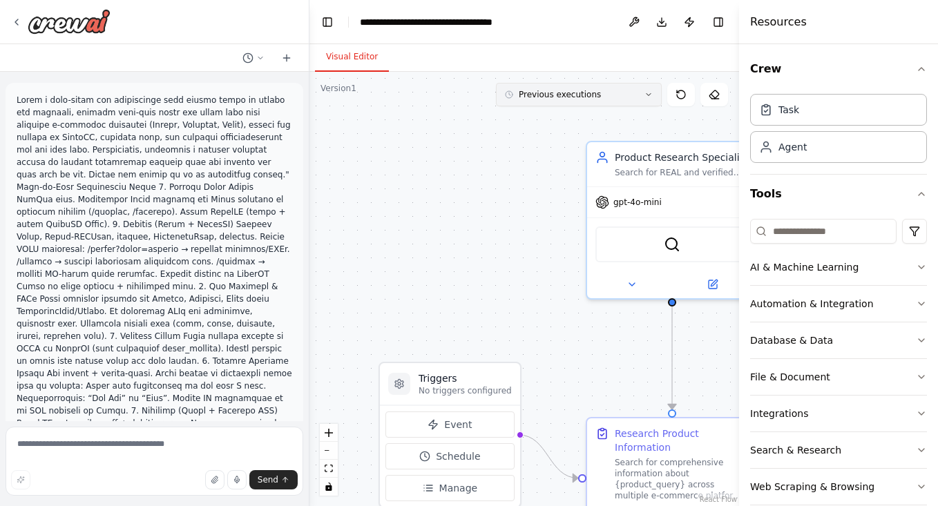
scroll to position [2935, 0]
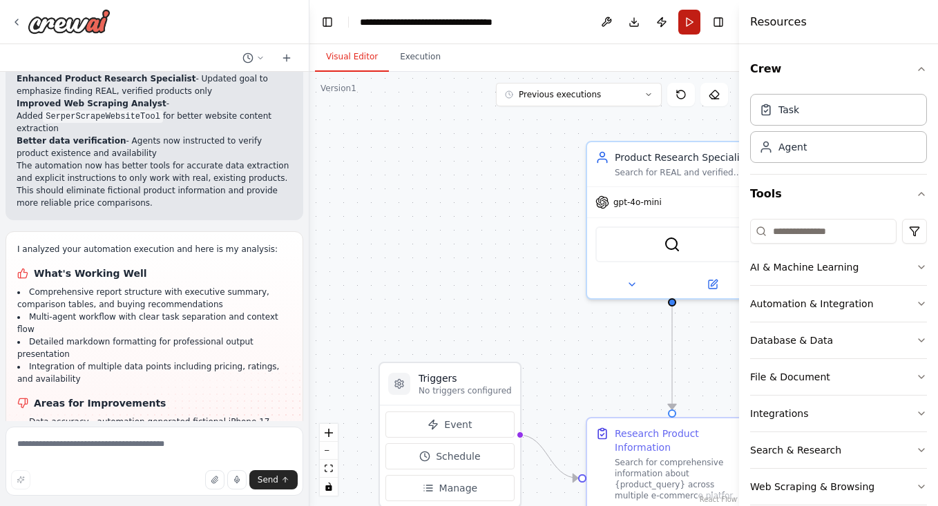
click at [687, 19] on button "Run" at bounding box center [689, 22] width 22 height 25
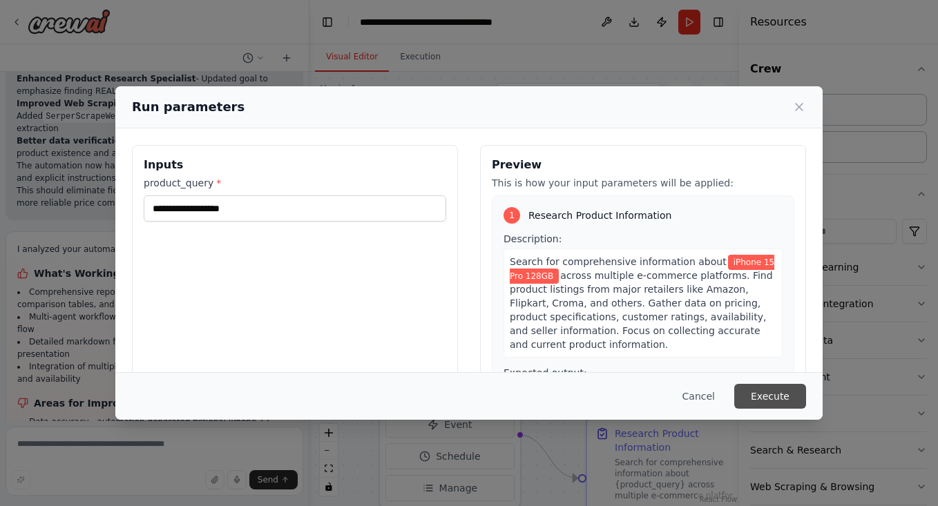
click at [754, 393] on button "Execute" at bounding box center [770, 396] width 72 height 25
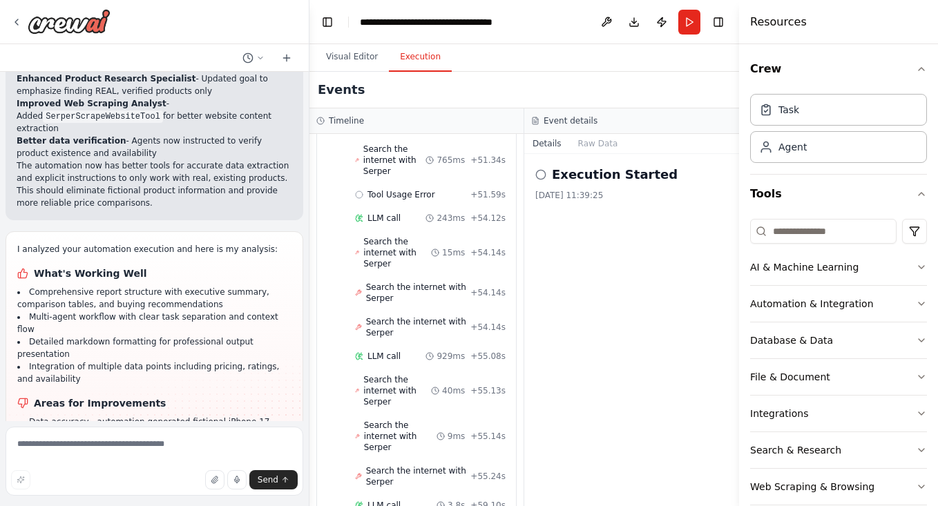
scroll to position [2909, 0]
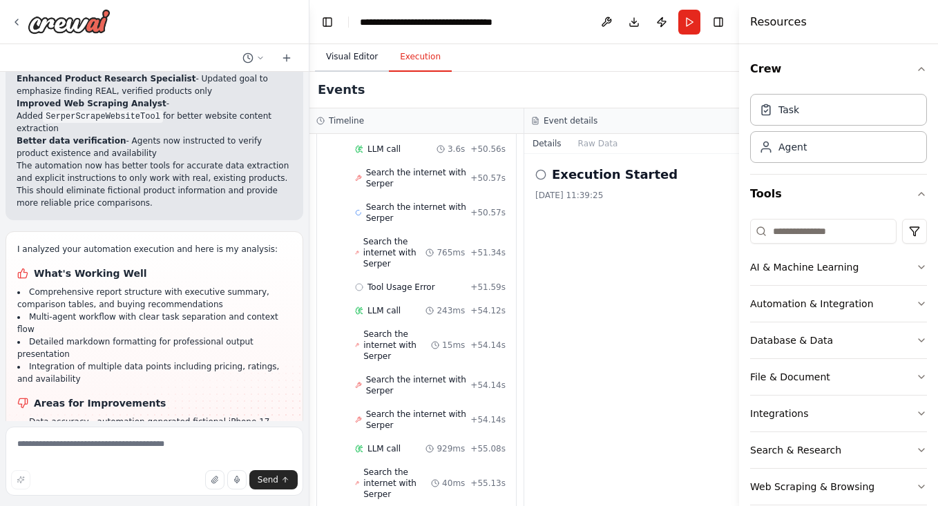
click at [359, 52] on button "Visual Editor" at bounding box center [352, 57] width 74 height 29
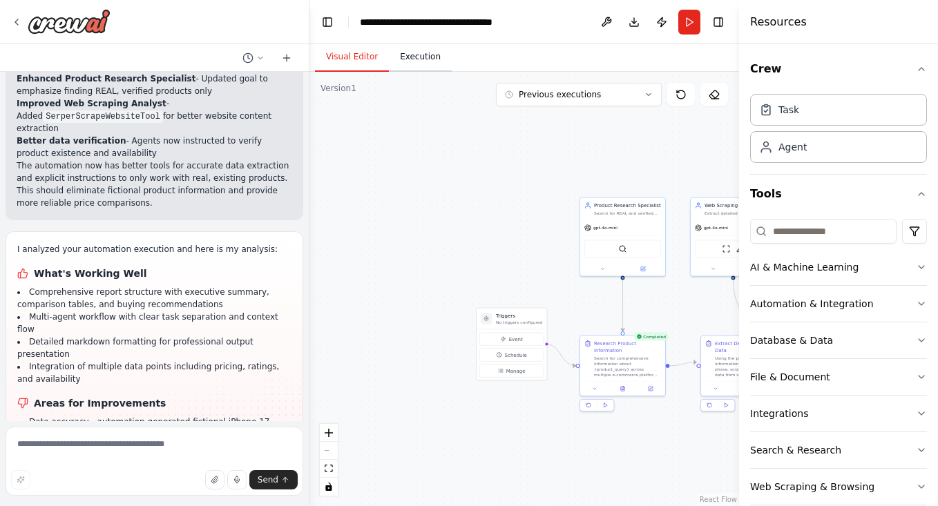
click at [434, 50] on button "Execution" at bounding box center [420, 57] width 63 height 29
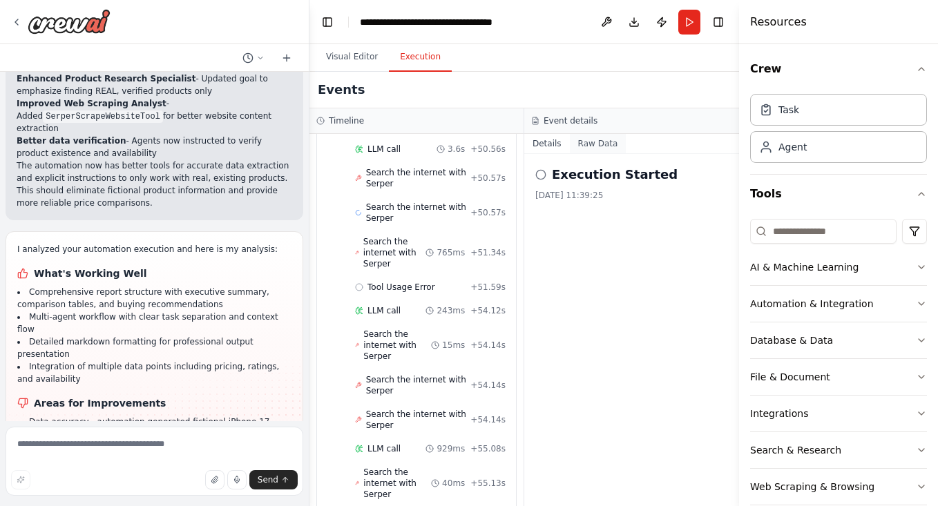
click at [577, 143] on button "Raw Data" at bounding box center [598, 143] width 57 height 19
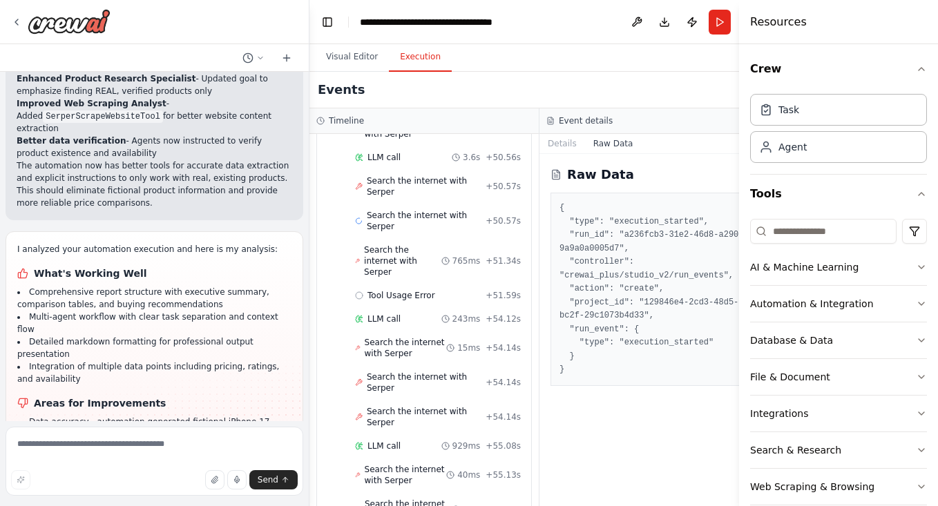
scroll to position [3047, 0]
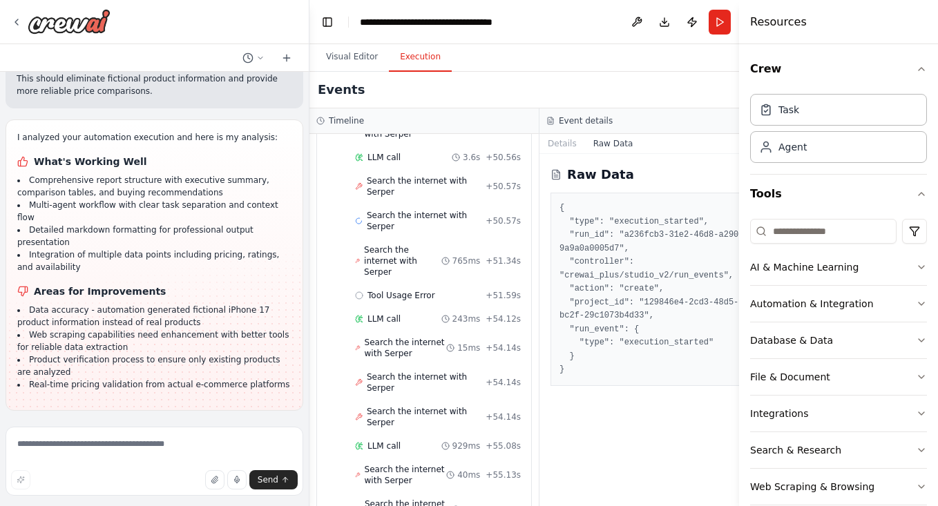
click at [184, 495] on span "Improve automation" at bounding box center [160, 500] width 84 height 11
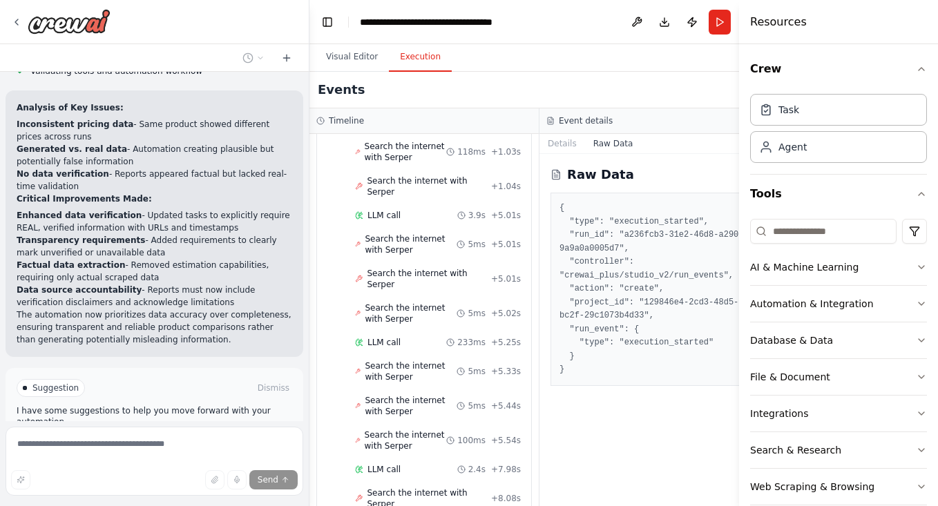
scroll to position [0, 0]
